Goal: Task Accomplishment & Management: Complete application form

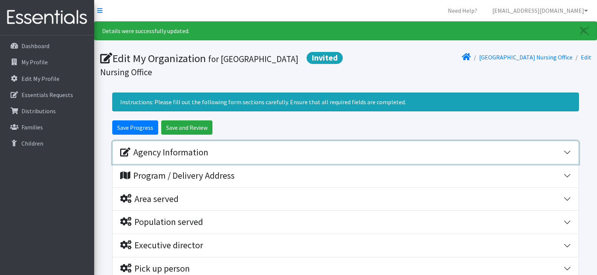
click at [248, 150] on div "Agency Information" at bounding box center [341, 152] width 443 height 11
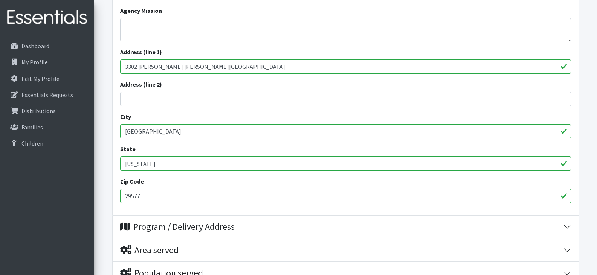
scroll to position [304, 0]
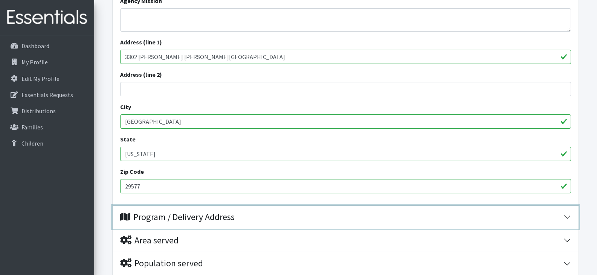
click at [134, 214] on div "Program / Delivery Address" at bounding box center [177, 217] width 115 height 11
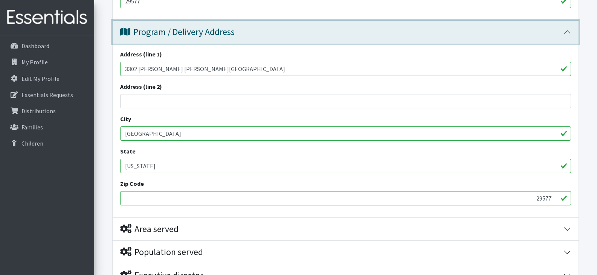
scroll to position [497, 0]
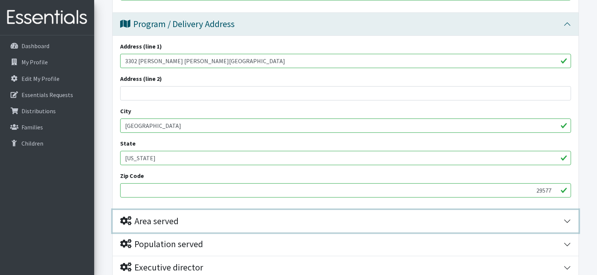
click at [200, 222] on div "Area served" at bounding box center [341, 221] width 443 height 11
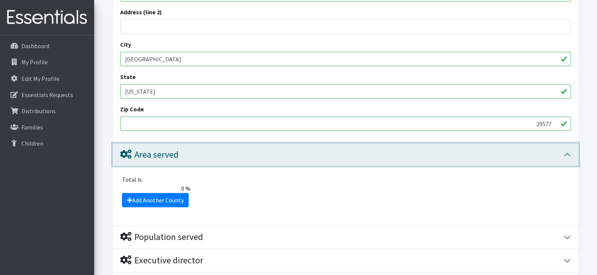
scroll to position [593, 0]
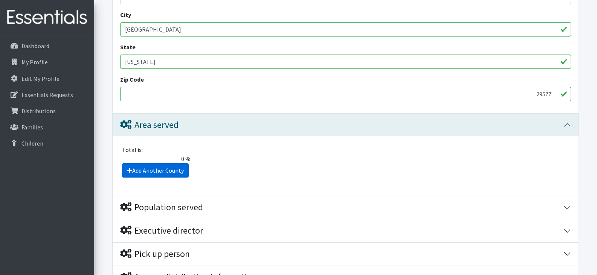
click at [130, 170] on icon at bounding box center [129, 171] width 5 height 6
click at [180, 168] on link "Add Another County" at bounding box center [155, 171] width 67 height 14
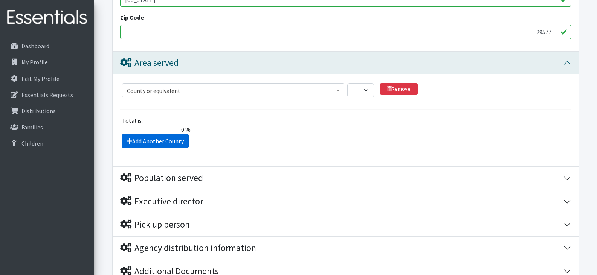
scroll to position [739, 0]
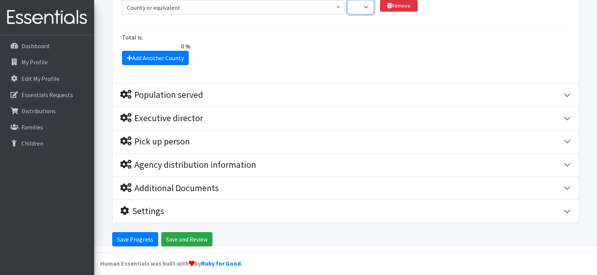
click at [367, 8] on select "1 2 3 4 5 6 7 8 9 10 11 12 13 14 15 16 17 18 19 20 21 22 23 24 25 26 27 28 29 3…" at bounding box center [360, 7] width 27 height 14
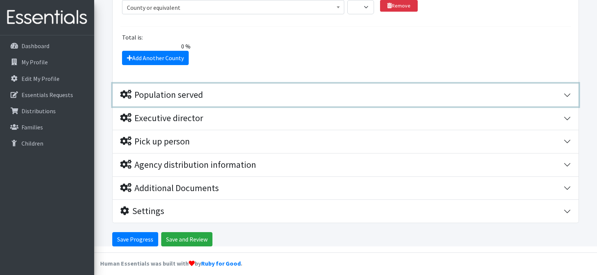
click at [184, 93] on div "Population served" at bounding box center [161, 95] width 83 height 11
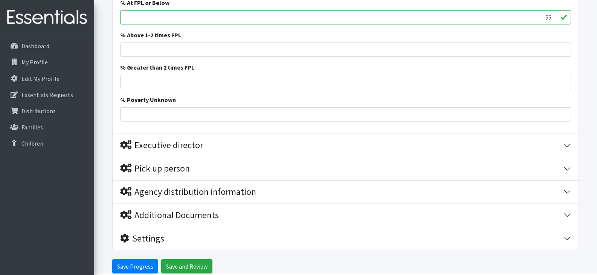
scroll to position [1279, 0]
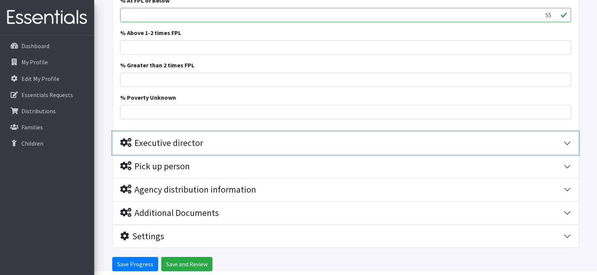
click at [565, 140] on button "Executive director" at bounding box center [346, 143] width 466 height 23
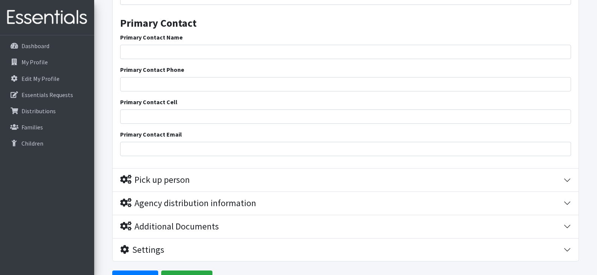
scroll to position [1540, 0]
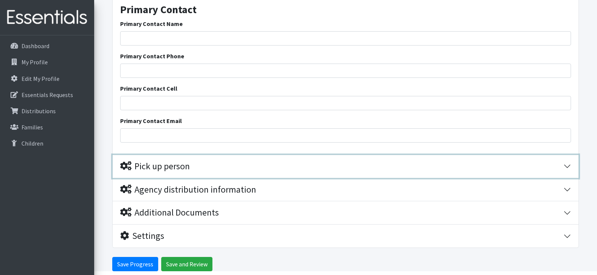
click at [364, 167] on div "Pick up person" at bounding box center [341, 166] width 443 height 11
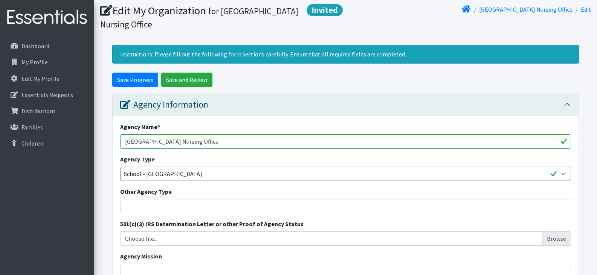
scroll to position [0, 0]
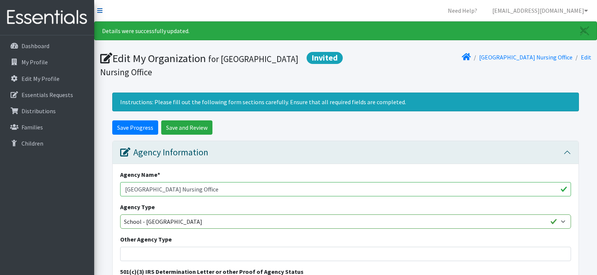
click at [100, 9] on icon at bounding box center [99, 11] width 5 height 6
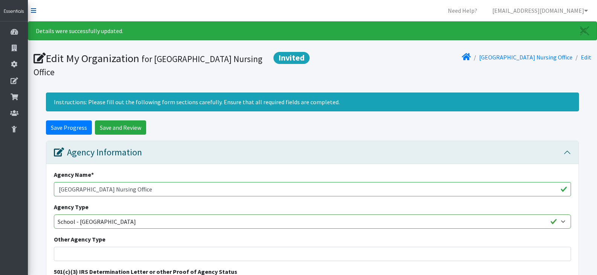
click at [34, 9] on icon at bounding box center [33, 11] width 5 height 6
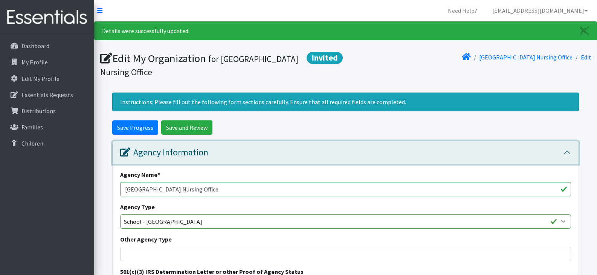
click at [126, 152] on icon "button" at bounding box center [125, 152] width 10 height 9
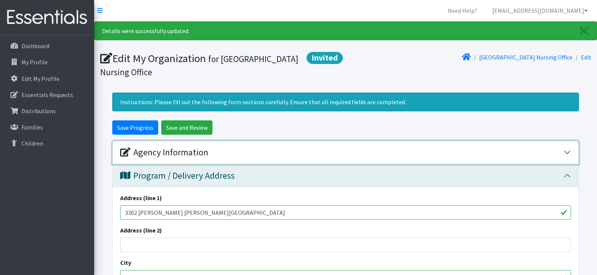
click at [126, 152] on icon "button" at bounding box center [125, 152] width 10 height 9
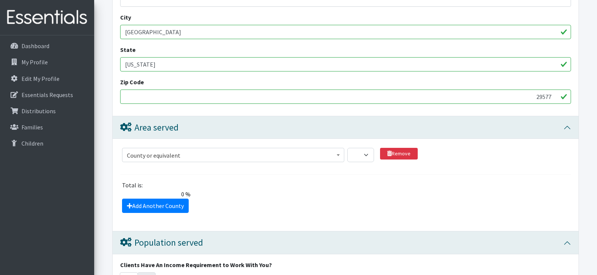
scroll to position [650, 0]
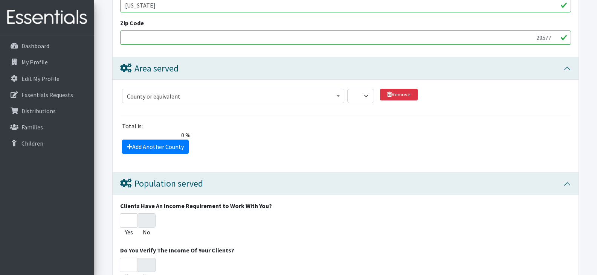
click at [337, 93] on span at bounding box center [339, 95] width 8 height 12
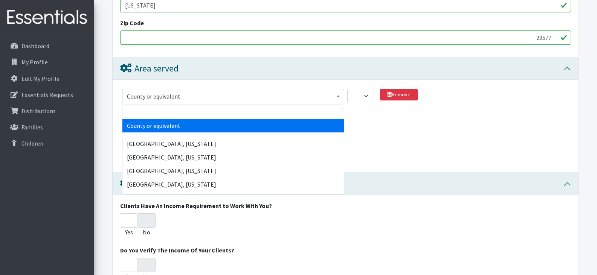
click at [194, 93] on span "County or equivalent" at bounding box center [233, 96] width 212 height 11
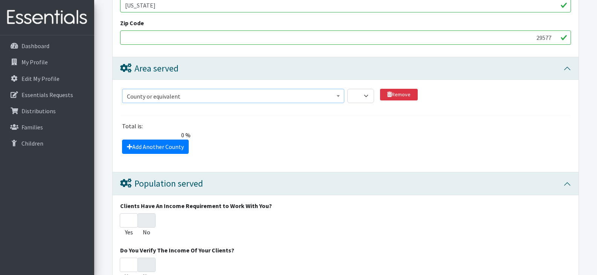
click at [194, 93] on span "County or equivalent" at bounding box center [233, 96] width 212 height 11
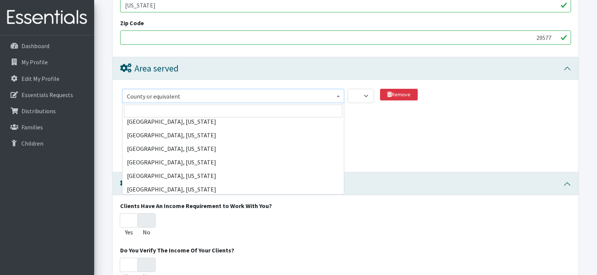
scroll to position [17919, 0]
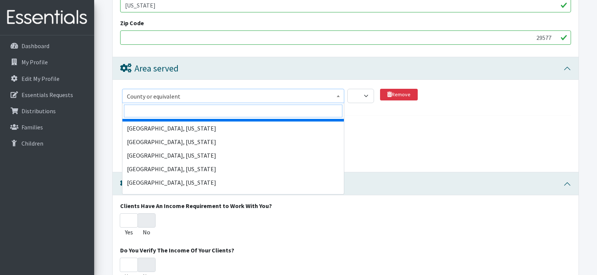
click at [177, 108] on input "search" at bounding box center [233, 111] width 219 height 13
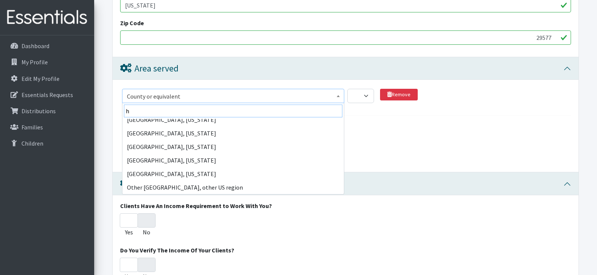
scroll to position [0, 0]
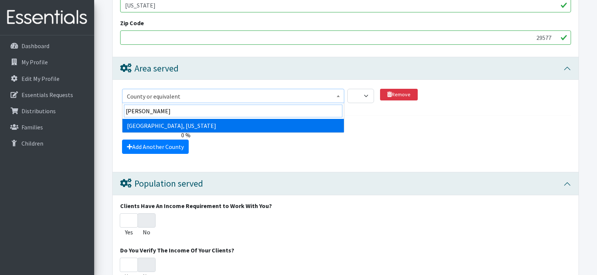
type input "horr"
select select "1313"
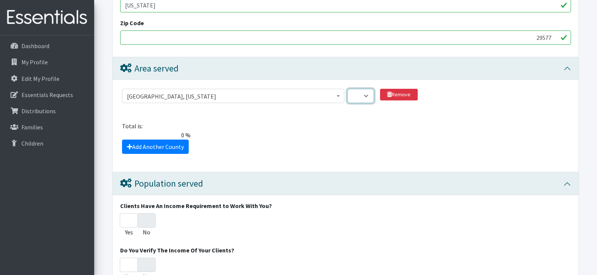
click at [366, 95] on select "1 2 3 4 5 6 7 8 9 10 11 12 13 14 15 16 17 18 19 20 21 22 23 24 25 26 27 28 29 3…" at bounding box center [360, 96] width 27 height 14
click at [347, 89] on select "1 2 3 4 5 6 7 8 9 10 11 12 13 14 15 16 17 18 19 20 21 22 23 24 25 26 27 28 29 3…" at bounding box center [360, 96] width 27 height 14
click at [367, 94] on select "1 2 3 4 5 6 7 8 9 10 11 12 13 14 15 16 17 18 19 20 21 22 23 24 25 26 27 28 29 3…" at bounding box center [360, 96] width 27 height 14
click at [362, 92] on select "1 2 3 4 5 6 7 8 9 10 11 12 13 14 15 16 17 18 19 20 21 22 23 24 25 26 27 28 29 3…" at bounding box center [360, 96] width 27 height 14
click at [362, 95] on select "1 2 3 4 5 6 7 8 9 10 11 12 13 14 15 16 17 18 19 20 21 22 23 24 25 26 27 28 29 3…" at bounding box center [360, 96] width 27 height 14
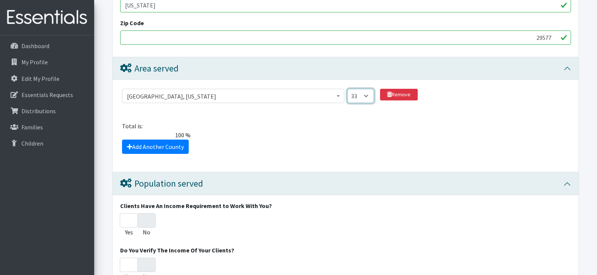
click at [347, 89] on select "1 2 3 4 5 6 7 8 9 10 11 12 13 14 15 16 17 18 19 20 21 22 23 24 25 26 27 28 29 3…" at bounding box center [360, 96] width 27 height 14
click at [367, 93] on select "1 2 3 4 5 6 7 8 9 10 11 12 13 14 15 16 17 18 19 20 21 22 23 24 25 26 27 28 29 3…" at bounding box center [360, 96] width 27 height 14
select select "100"
click at [347, 89] on select "1 2 3 4 5 6 7 8 9 10 11 12 13 14 15 16 17 18 19 20 21 22 23 24 25 26 27 28 29 3…" at bounding box center [360, 96] width 27 height 14
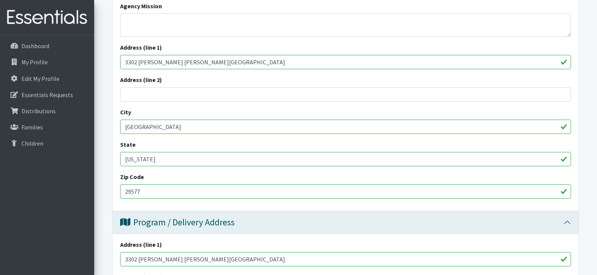
scroll to position [194, 0]
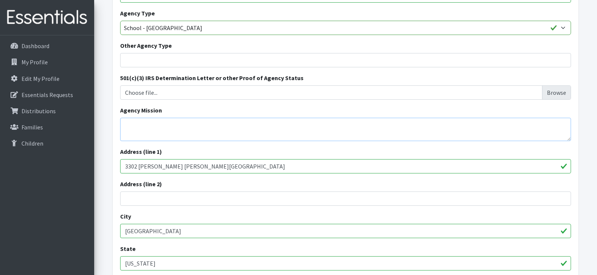
click at [156, 129] on textarea "Agency Mission" at bounding box center [345, 129] width 451 height 23
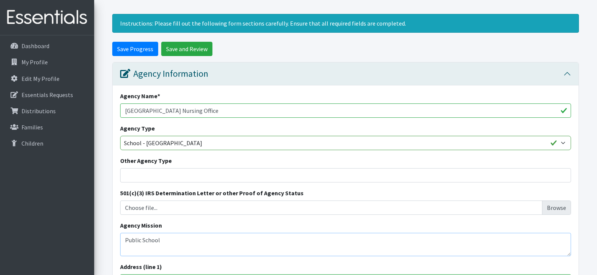
scroll to position [76, 0]
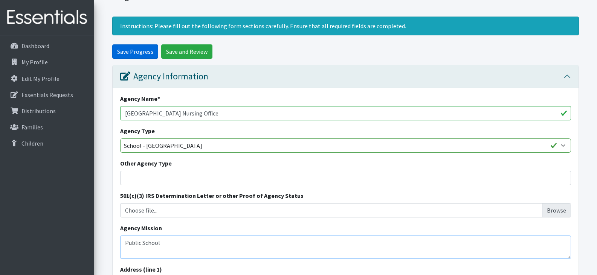
type textarea "Public School"
click at [139, 50] on input "Save Progress" at bounding box center [135, 51] width 46 height 14
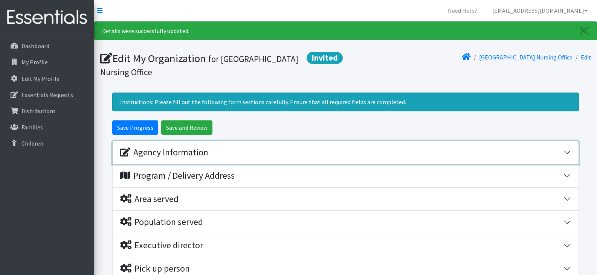
click at [129, 149] on icon "button" at bounding box center [125, 152] width 10 height 9
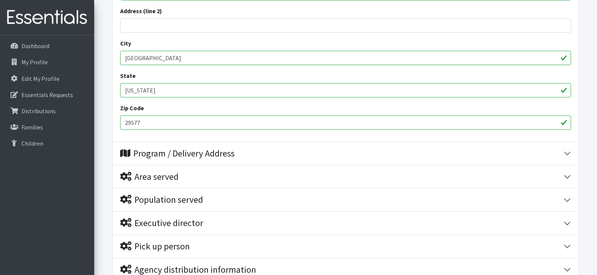
scroll to position [371, 0]
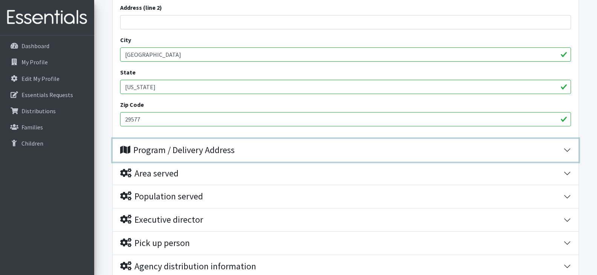
click at [157, 148] on div "Program / Delivery Address" at bounding box center [177, 150] width 115 height 11
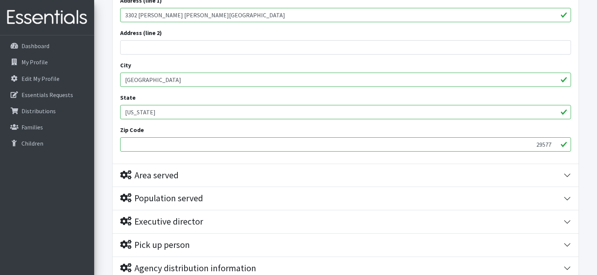
scroll to position [556, 0]
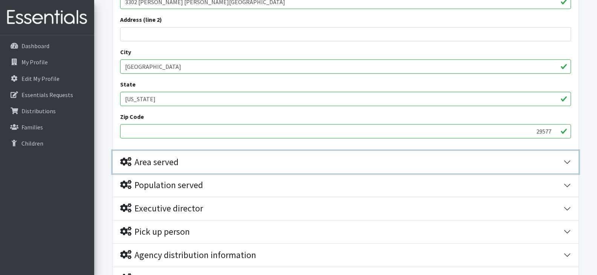
click at [164, 162] on div "Area served" at bounding box center [149, 162] width 58 height 11
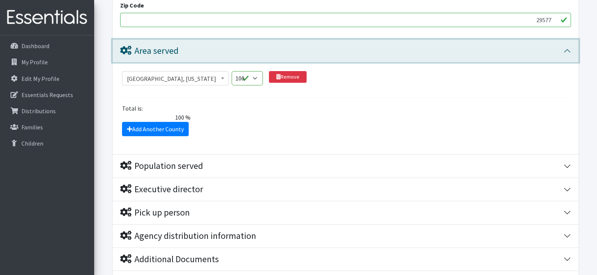
scroll to position [671, 0]
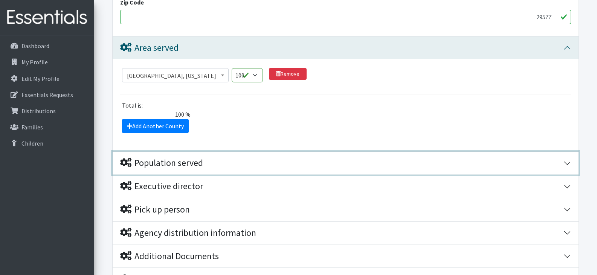
click at [190, 163] on div "Population served" at bounding box center [161, 163] width 83 height 11
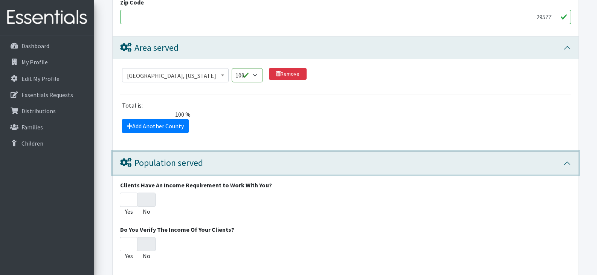
scroll to position [744, 0]
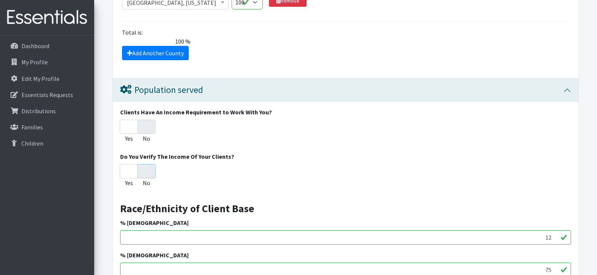
click at [144, 170] on input "No" at bounding box center [147, 171] width 18 height 14
click at [148, 125] on input "No" at bounding box center [147, 127] width 18 height 14
click at [125, 124] on input "Yes" at bounding box center [129, 127] width 18 height 14
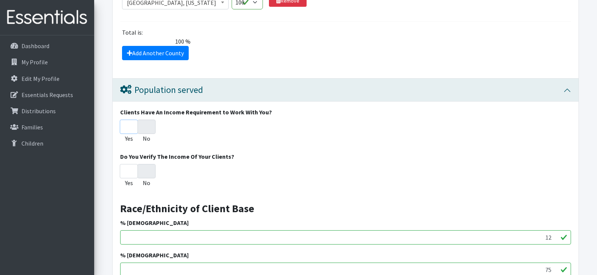
radio input "true"
click at [125, 124] on input "Yes" at bounding box center [129, 127] width 18 height 14
click at [145, 138] on label "No" at bounding box center [147, 138] width 8 height 9
click at [145, 134] on input "No" at bounding box center [147, 127] width 18 height 14
radio input "true"
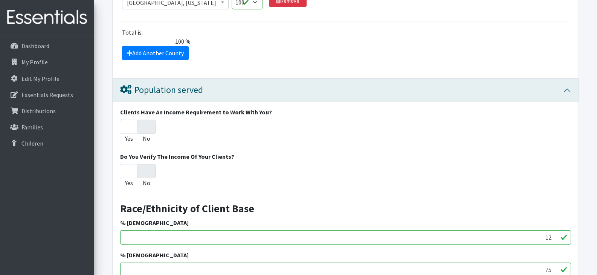
click at [147, 183] on label "No" at bounding box center [147, 183] width 8 height 9
click at [147, 179] on input "No" at bounding box center [147, 171] width 18 height 14
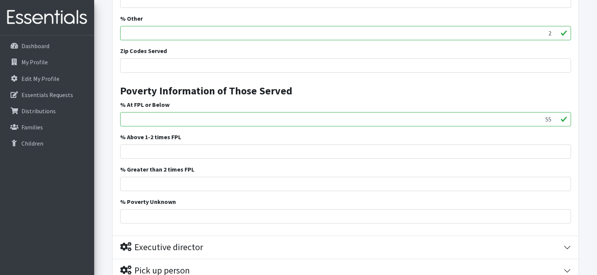
scroll to position [1177, 0]
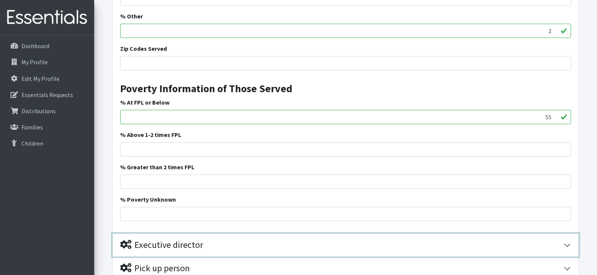
click at [160, 245] on div "Executive director" at bounding box center [161, 245] width 83 height 11
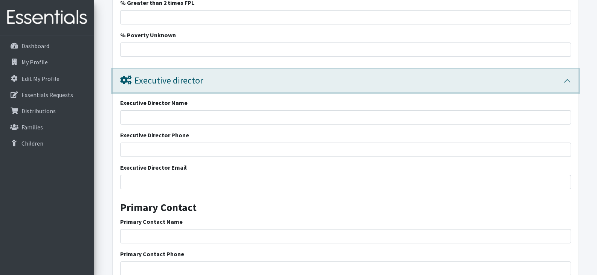
scroll to position [1350, 0]
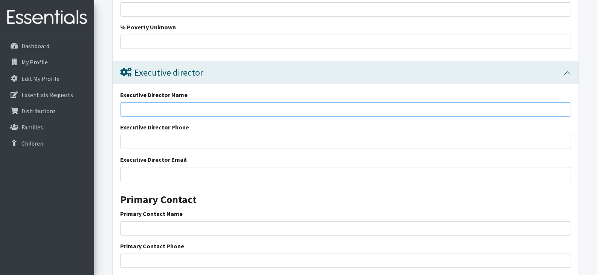
click at [161, 112] on input "Executive Director Name" at bounding box center [345, 109] width 451 height 14
type input "[DEMOGRAPHIC_DATA][PERSON_NAME], School Principal"
click at [165, 143] on input "Executive Director Phone" at bounding box center [345, 142] width 451 height 14
type input "[PHONE_NUMBER]"
click at [160, 174] on input "Executive Director Email" at bounding box center [345, 174] width 451 height 14
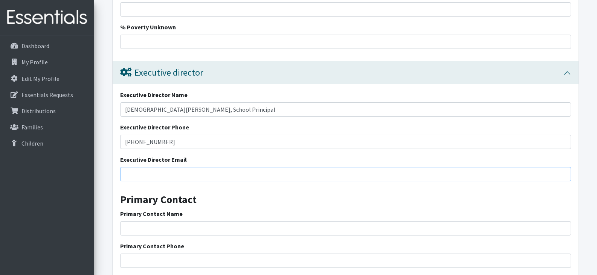
type input "[PERSON_NAME][EMAIL_ADDRESS][DOMAIN_NAME]"
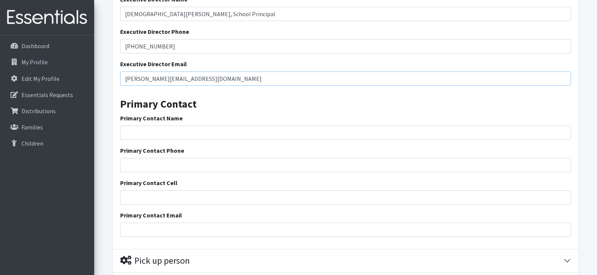
scroll to position [1459, 0]
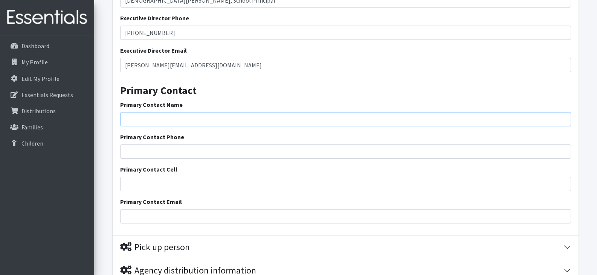
click at [171, 121] on input "Primary Contact Name" at bounding box center [345, 119] width 451 height 14
type input "[PERSON_NAME]"
click at [162, 152] on input "Primary Contact Phone" at bounding box center [345, 152] width 451 height 14
type input "[PHONE_NUMBER]"
click at [159, 216] on input "Primary Contact Email" at bounding box center [345, 216] width 451 height 14
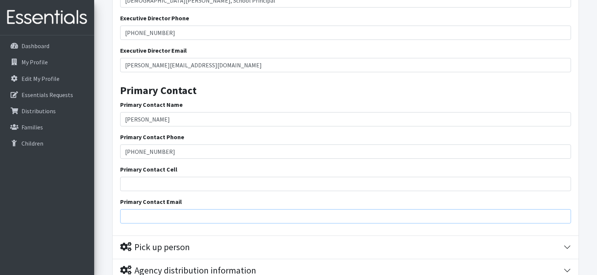
type input "[EMAIL_ADDRESS][DOMAIN_NAME]"
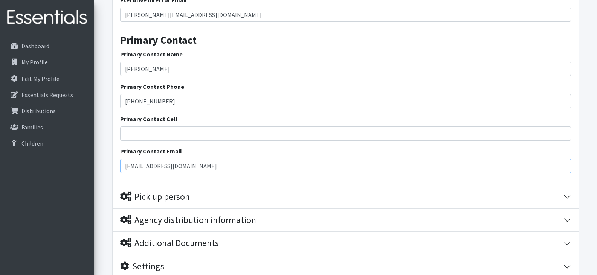
scroll to position [1515, 0]
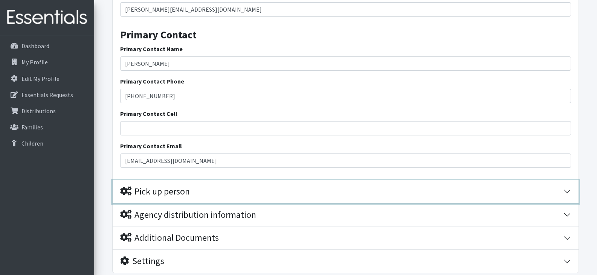
click at [168, 191] on div "Pick up person" at bounding box center [155, 191] width 70 height 11
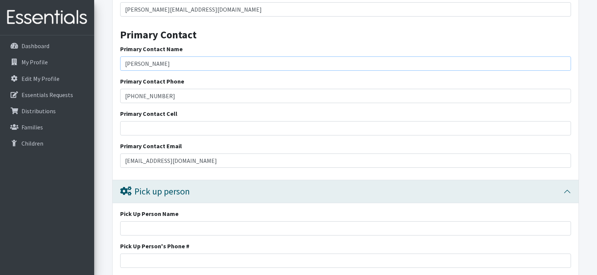
drag, startPoint x: 125, startPoint y: 62, endPoint x: 168, endPoint y: 63, distance: 43.0
click at [168, 63] on input "[PERSON_NAME]" at bounding box center [345, 64] width 451 height 14
click at [154, 225] on input "Pick Up Person Name" at bounding box center [345, 229] width 451 height 14
paste input "[PERSON_NAME]"
type input "[PERSON_NAME]"
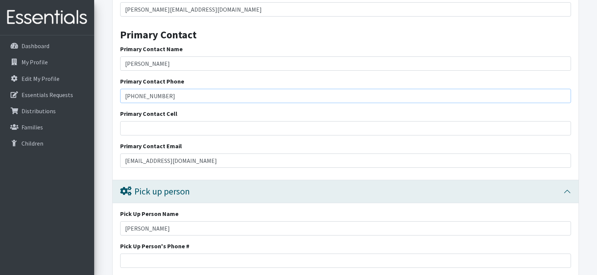
drag, startPoint x: 124, startPoint y: 93, endPoint x: 161, endPoint y: 95, distance: 36.9
click at [161, 95] on input "[PHONE_NUMBER]" at bounding box center [345, 96] width 451 height 14
click at [148, 262] on input "Pick Up Person's Phone #" at bounding box center [345, 261] width 451 height 14
paste input "[PHONE_NUMBER]"
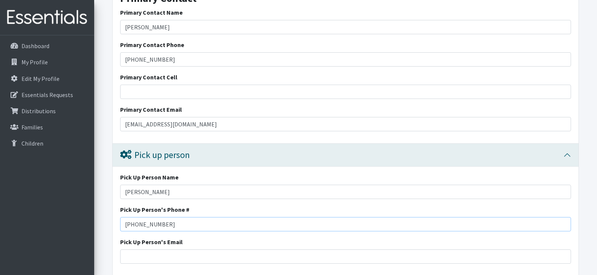
scroll to position [1563, 0]
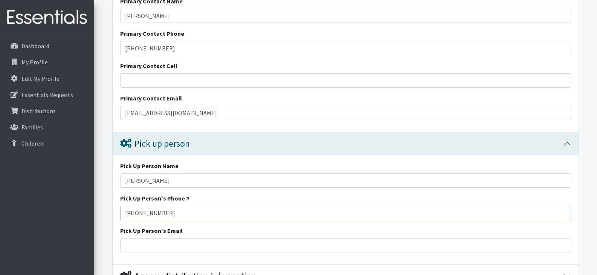
type input "[PHONE_NUMBER]"
drag, startPoint x: 123, startPoint y: 111, endPoint x: 214, endPoint y: 115, distance: 90.5
click at [225, 116] on input "[EMAIL_ADDRESS][DOMAIN_NAME]" at bounding box center [345, 113] width 451 height 14
click at [160, 240] on input "Pick Up Person's Email" at bounding box center [345, 245] width 451 height 14
paste input "[EMAIL_ADDRESS][DOMAIN_NAME]"
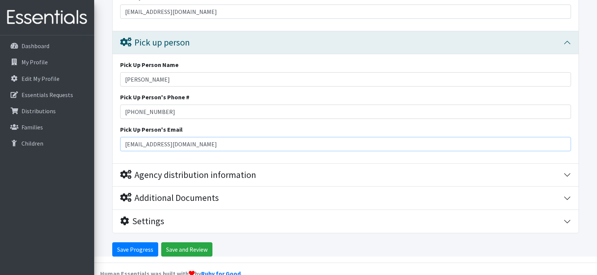
scroll to position [1667, 0]
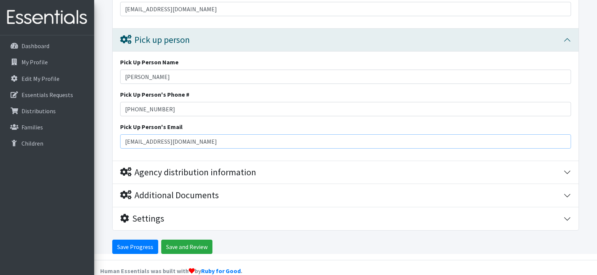
type input "[EMAIL_ADDRESS][DOMAIN_NAME]"
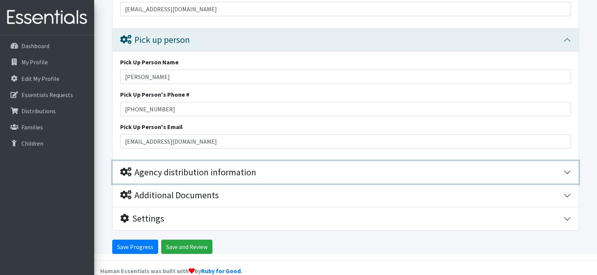
click at [329, 176] on div "Agency distribution information" at bounding box center [341, 172] width 443 height 11
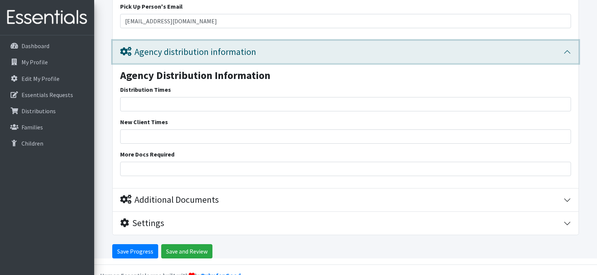
scroll to position [1792, 0]
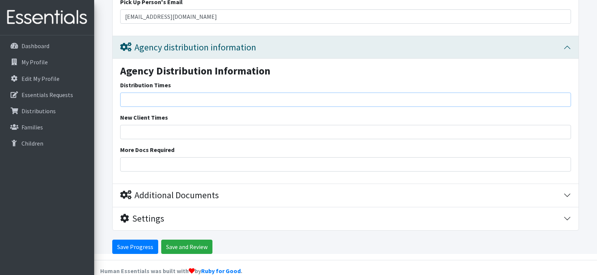
click at [168, 97] on input "Distribution Times" at bounding box center [345, 100] width 451 height 14
type input "During school hours"
click at [159, 130] on input "New Client Times" at bounding box center [345, 132] width 451 height 14
type input "During school hours"
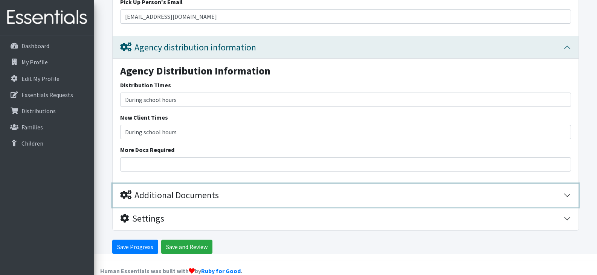
click at [129, 189] on button "Additional Documents" at bounding box center [346, 195] width 466 height 23
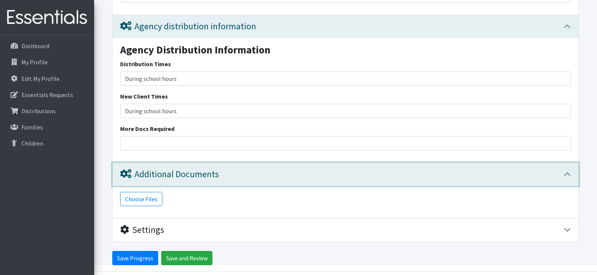
scroll to position [1824, 0]
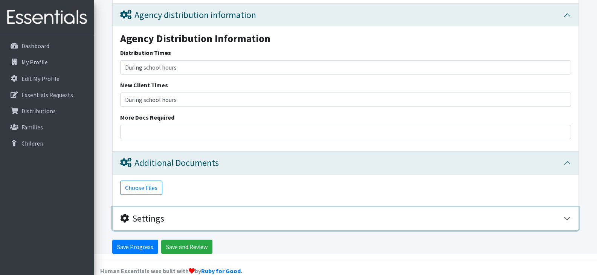
click at [127, 220] on icon "button" at bounding box center [124, 218] width 9 height 9
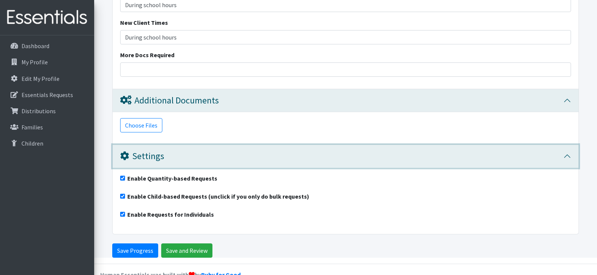
scroll to position [1891, 0]
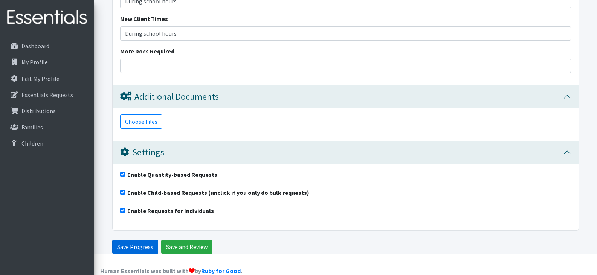
click at [147, 246] on input "Save Progress" at bounding box center [135, 247] width 46 height 14
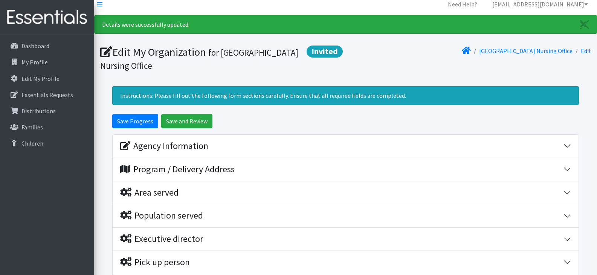
scroll to position [10, 0]
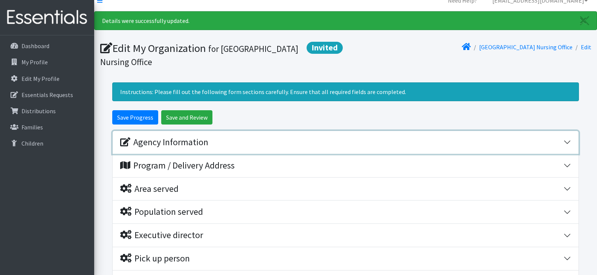
click at [569, 140] on button "Agency Information" at bounding box center [346, 142] width 466 height 23
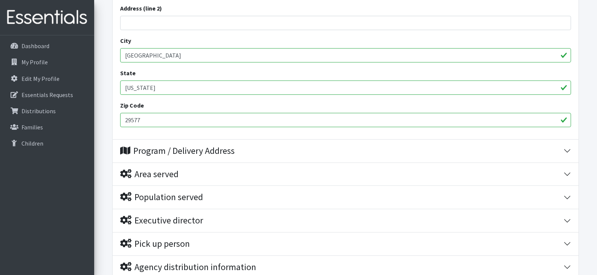
scroll to position [388, 0]
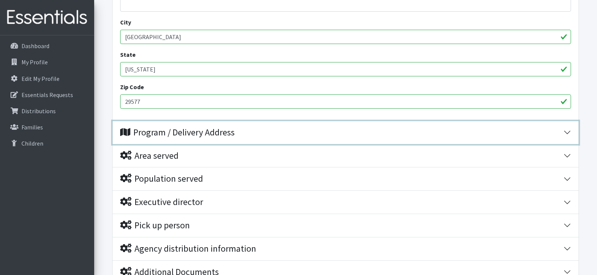
click at [212, 135] on div "Program / Delivery Address" at bounding box center [177, 132] width 115 height 11
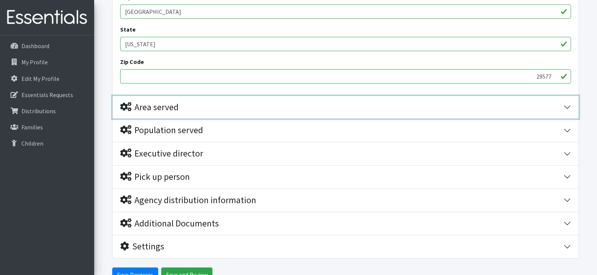
click at [176, 103] on div "Area served" at bounding box center [149, 107] width 58 height 11
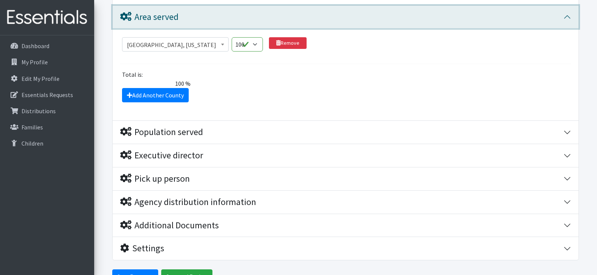
scroll to position [703, 0]
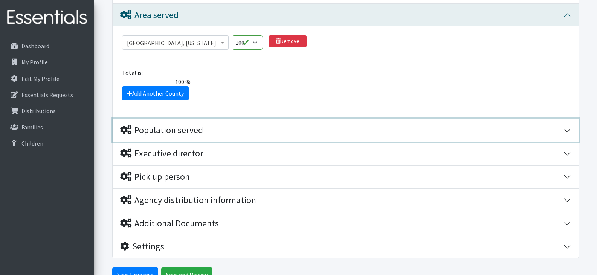
click at [185, 126] on div "Population served" at bounding box center [161, 130] width 83 height 11
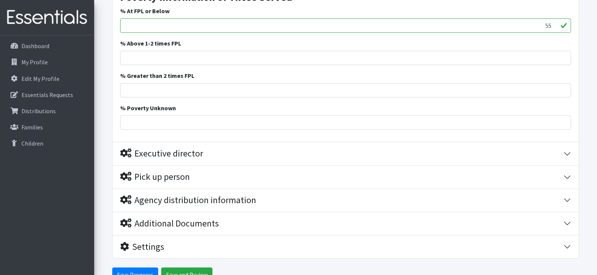
scroll to position [1271, 0]
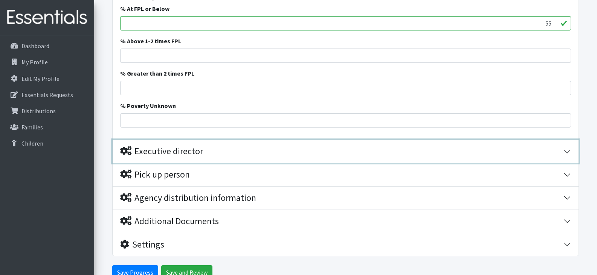
click at [568, 152] on button "Executive director" at bounding box center [346, 151] width 466 height 23
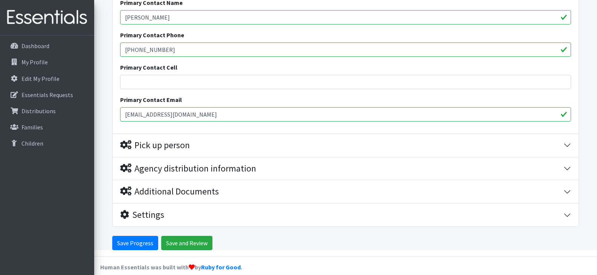
scroll to position [1571, 0]
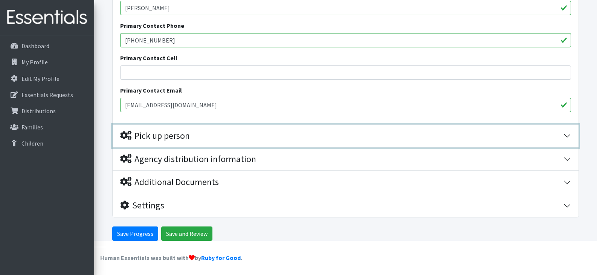
click at [561, 133] on div "Pick up person" at bounding box center [341, 136] width 443 height 11
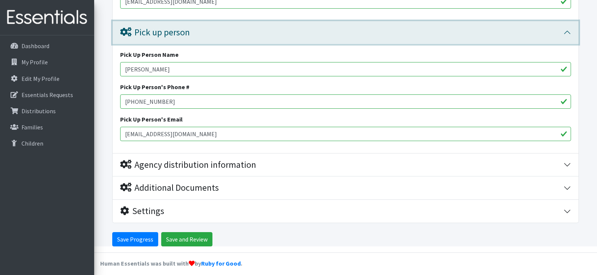
scroll to position [1680, 0]
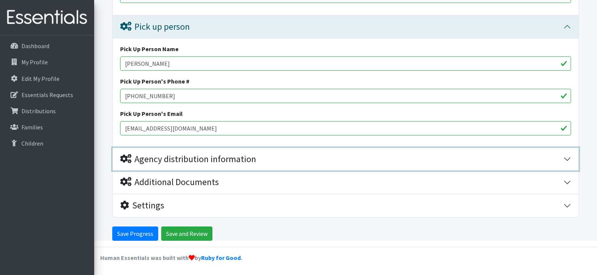
click at [564, 156] on button "Agency distribution information" at bounding box center [346, 159] width 466 height 23
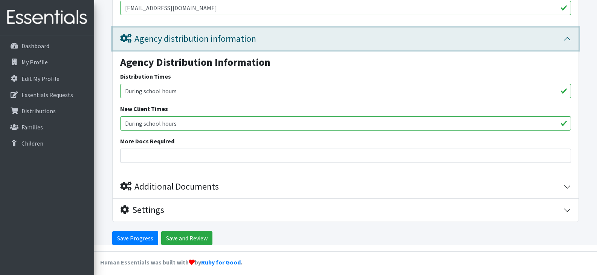
scroll to position [1805, 0]
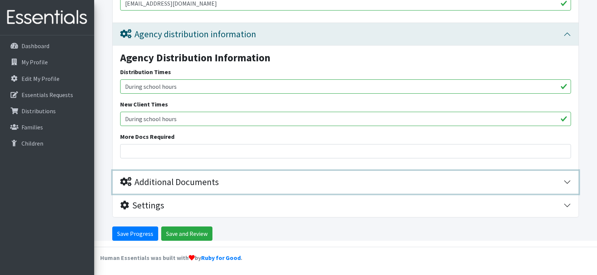
click at [566, 182] on button "Additional Documents" at bounding box center [346, 182] width 466 height 23
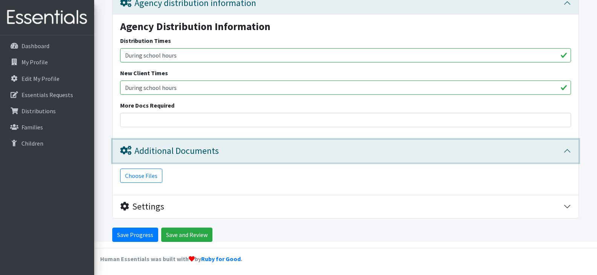
scroll to position [1837, 0]
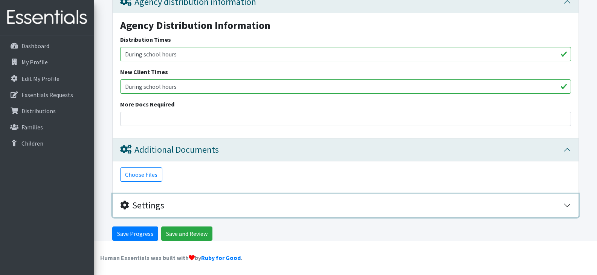
click at [565, 206] on button "Settings" at bounding box center [346, 205] width 466 height 23
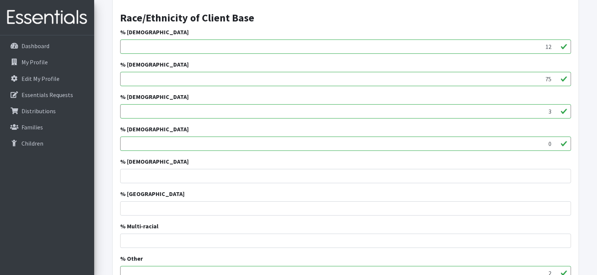
scroll to position [944, 0]
